Goal: Information Seeking & Learning: Learn about a topic

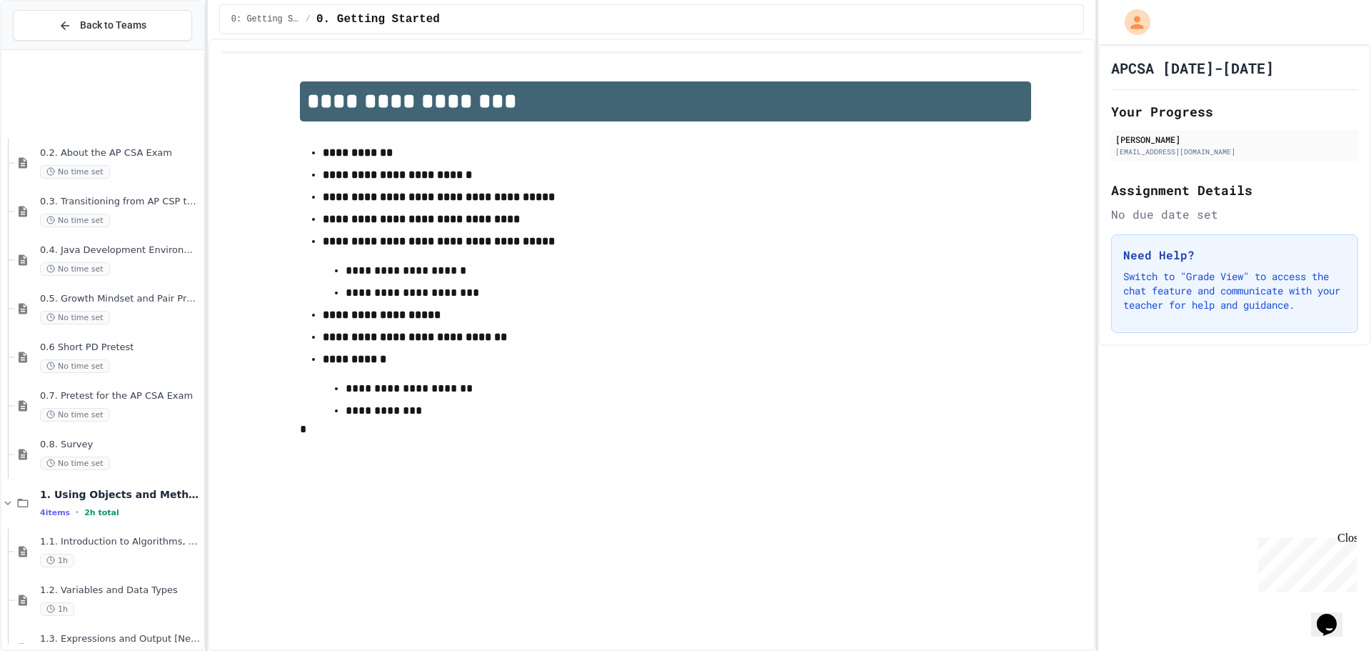
scroll to position [206, 0]
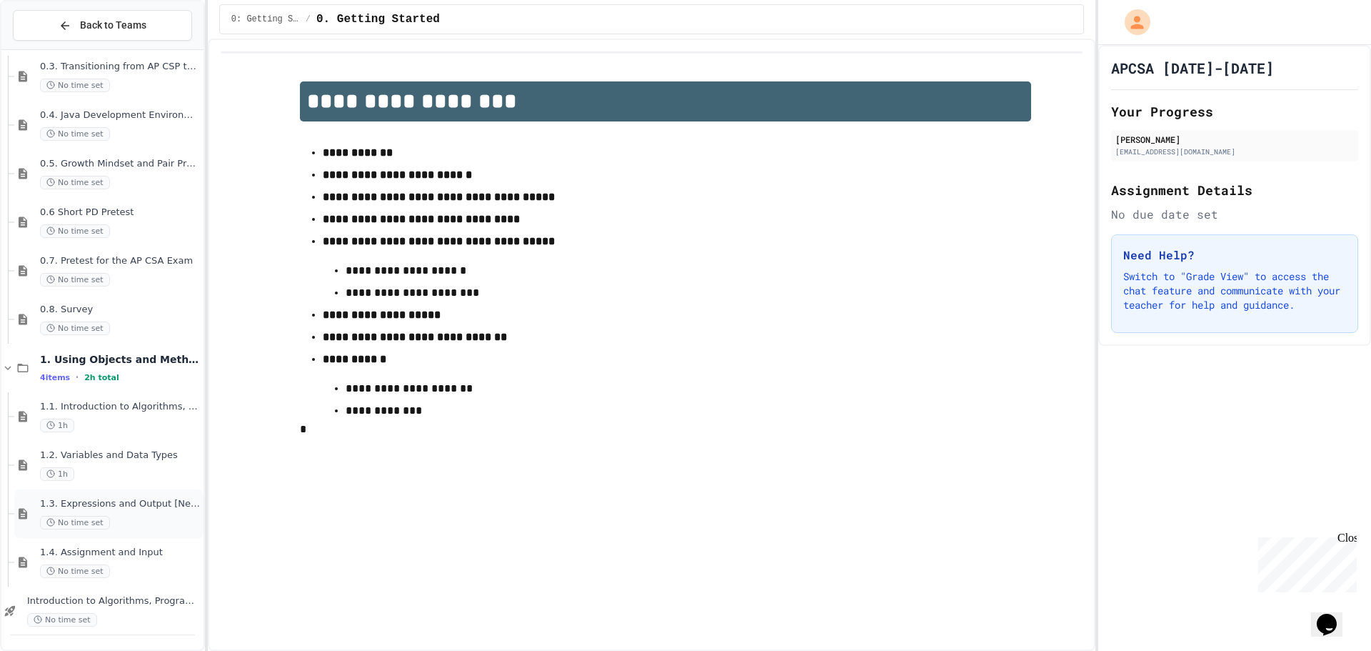
click at [124, 566] on div at bounding box center [102, 237] width 202 height 777
click at [101, 545] on div at bounding box center [102, 237] width 202 height 777
click at [151, 482] on div "1.2. Variables and Data Types 1h" at bounding box center [108, 465] width 189 height 49
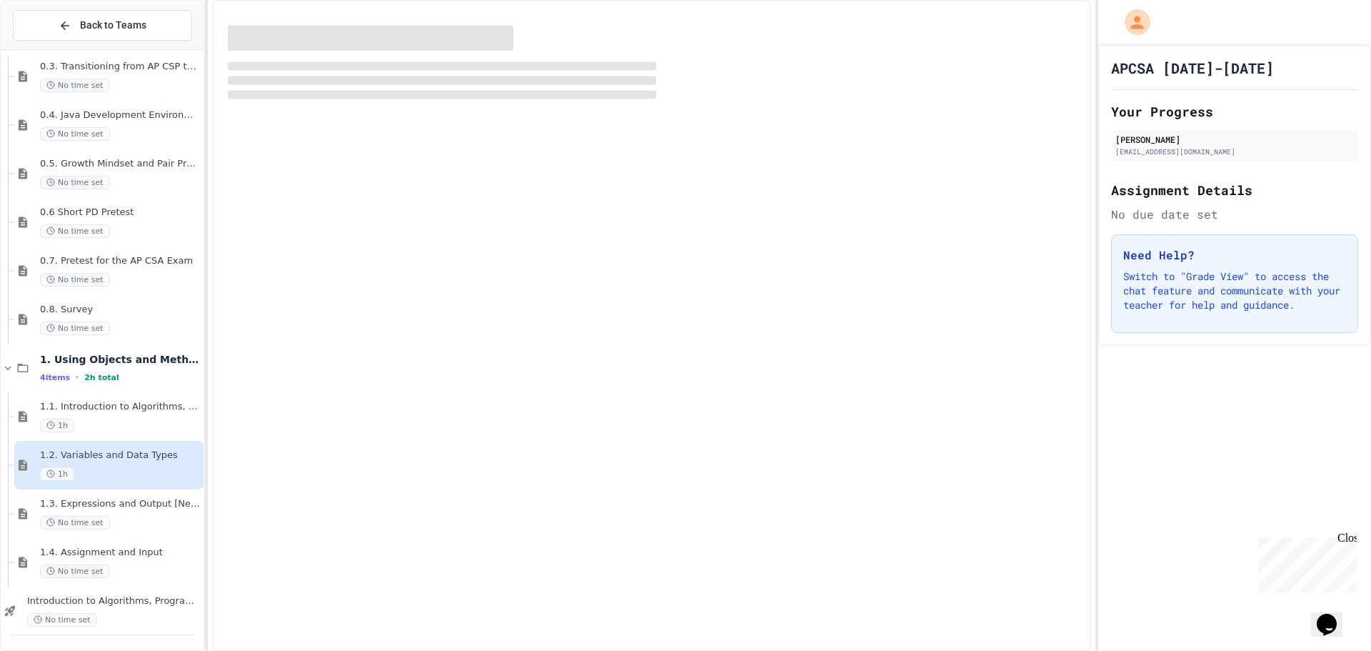
scroll to position [189, 0]
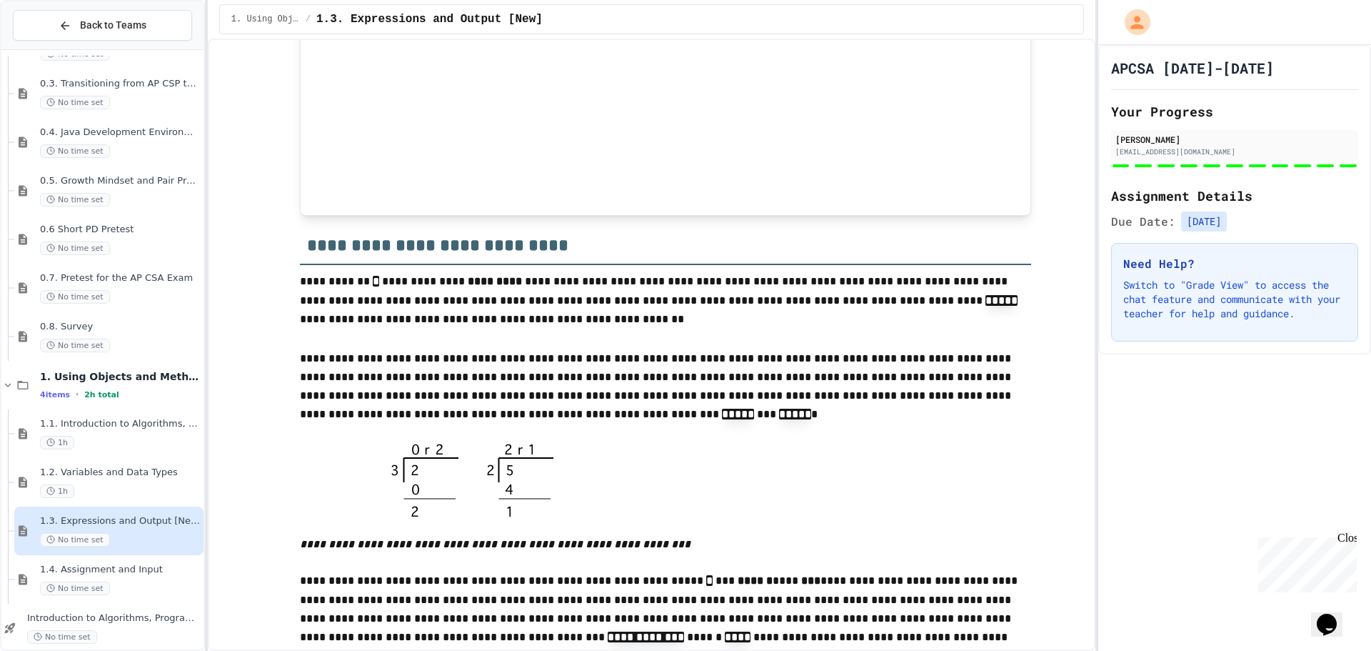
scroll to position [9259, 0]
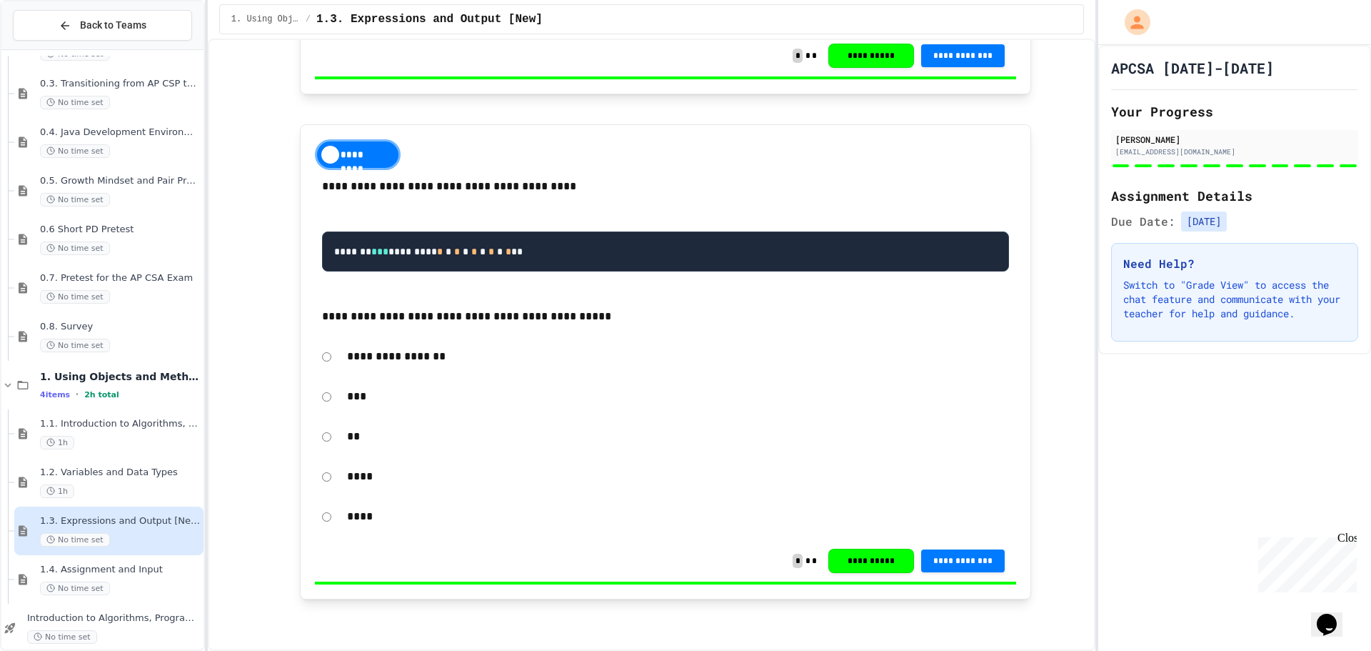
click at [49, 551] on div "1.3. Expressions and Output [New] No time set" at bounding box center [108, 530] width 189 height 49
click at [157, 569] on span "1.4. Assignment and Input" at bounding box center [120, 570] width 161 height 12
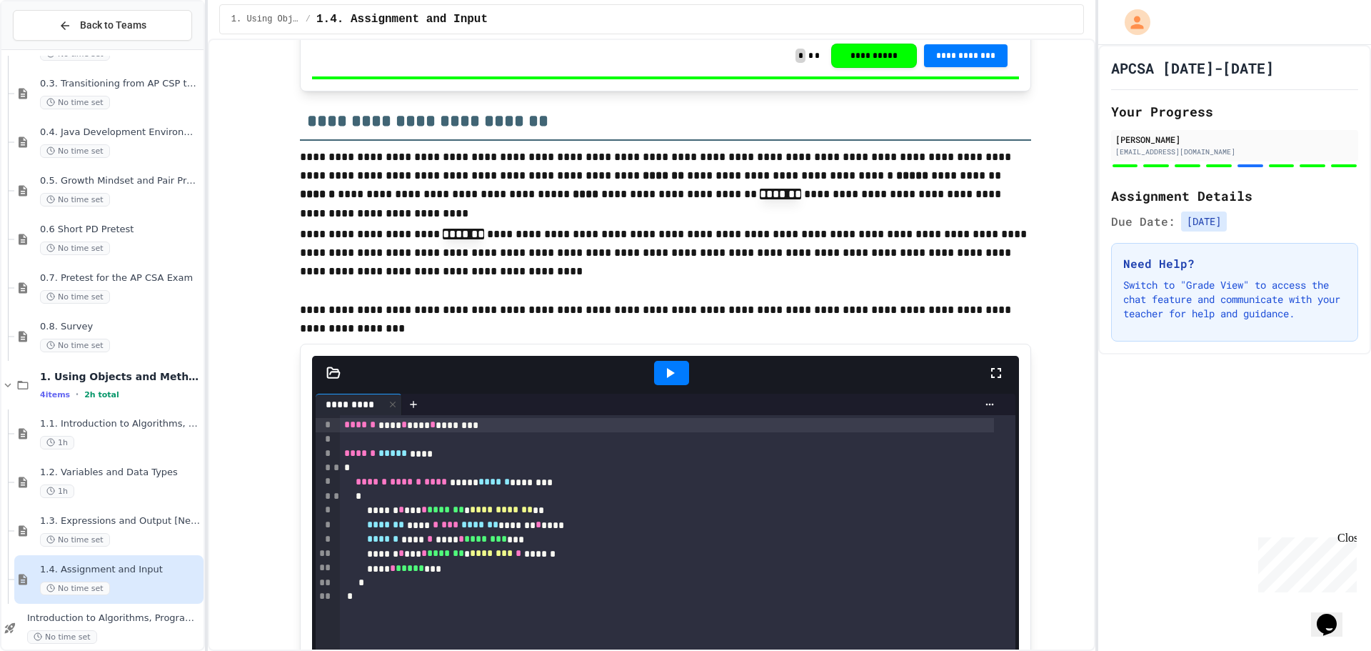
scroll to position [4877, 0]
